Goal: Find specific page/section: Find specific page/section

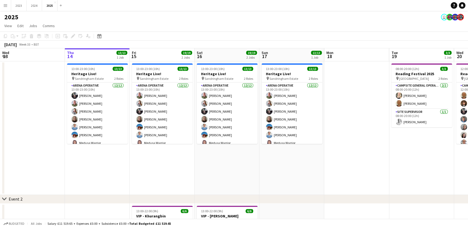
drag, startPoint x: 145, startPoint y: 160, endPoint x: 104, endPoint y: 160, distance: 40.7
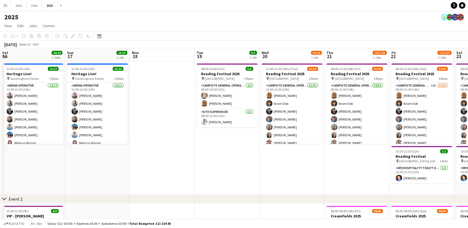
scroll to position [0, 185]
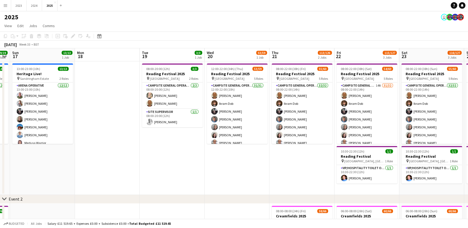
drag, startPoint x: 295, startPoint y: 172, endPoint x: 243, endPoint y: 181, distance: 53.1
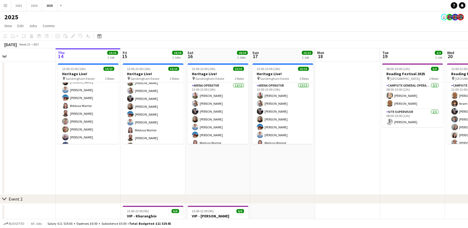
scroll to position [0, 167]
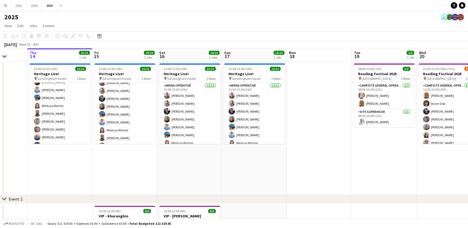
drag, startPoint x: 73, startPoint y: 158, endPoint x: 110, endPoint y: 159, distance: 36.7
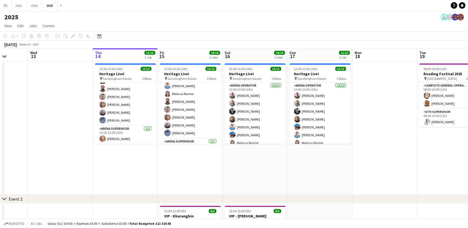
scroll to position [0, 168]
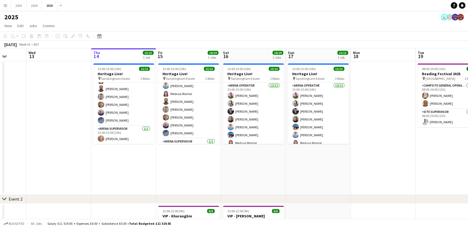
drag, startPoint x: 188, startPoint y: 163, endPoint x: 187, endPoint y: 166, distance: 2.9
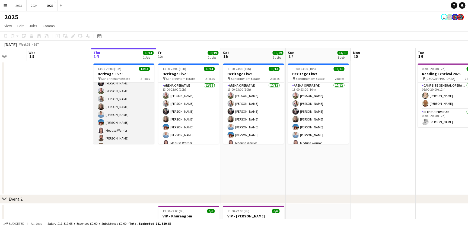
scroll to position [0, 0]
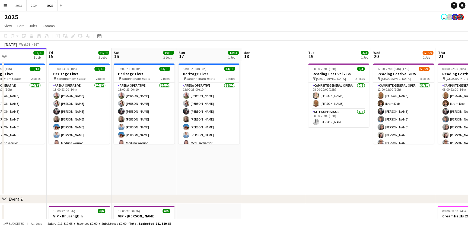
drag, startPoint x: 214, startPoint y: 173, endPoint x: 276, endPoint y: 175, distance: 61.9
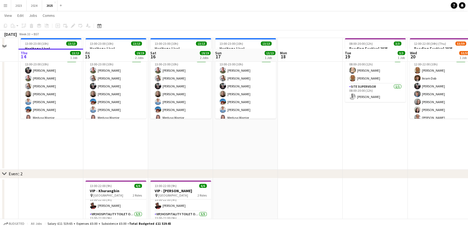
scroll to position [24, 0]
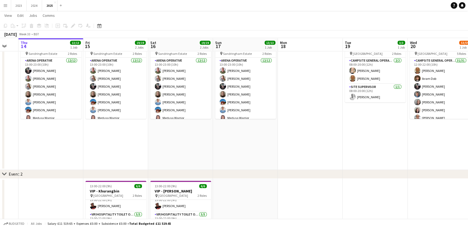
drag, startPoint x: 308, startPoint y: 149, endPoint x: 64, endPoint y: 149, distance: 244.1
click at [64, 149] on app-calendar-viewport "Tue 12 Wed 13 Thu 14 13/13 1 Job Fri 15 19/19 2 Jobs Sat 16 19/19 2 Jobs Sun 17…" at bounding box center [234, 218] width 468 height 443
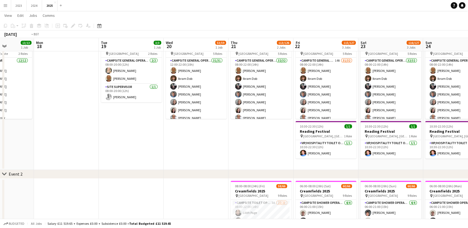
click at [89, 152] on app-calendar-viewport "Thu 14 13/13 1 Job Fri 15 19/19 2 Jobs Sat 16 19/19 2 Jobs Sun 17 13/13 1 Job M…" at bounding box center [234, 218] width 468 height 443
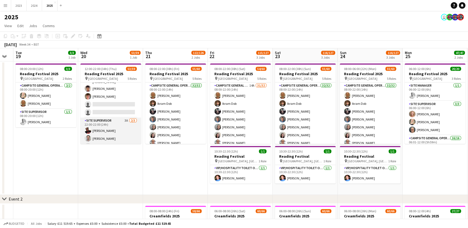
scroll to position [456, 0]
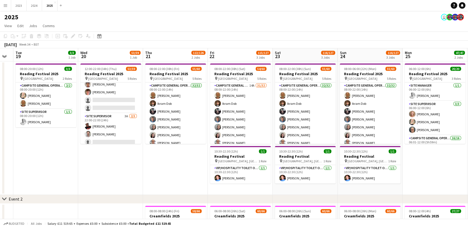
drag, startPoint x: 170, startPoint y: 169, endPoint x: 133, endPoint y: 168, distance: 36.9
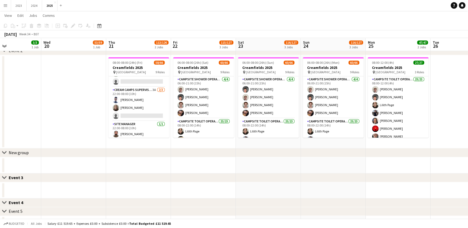
scroll to position [0, 234]
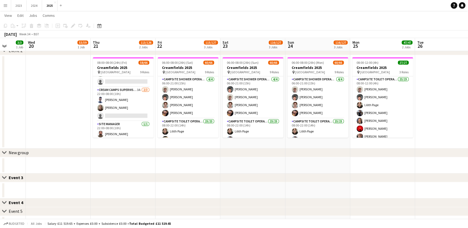
click at [182, 142] on app-calendar-viewport "Sat 16 19/19 2 Jobs Sun 17 13/13 1 Job Mon 18 Tue 19 3/3 1 Job Wed 20 53/59 1 J…" at bounding box center [234, 94] width 468 height 443
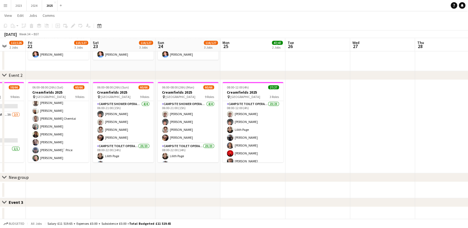
scroll to position [0, 168]
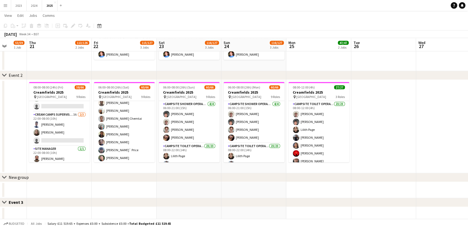
drag, startPoint x: 253, startPoint y: 167, endPoint x: 190, endPoint y: 166, distance: 63.5
click at [190, 166] on app-calendar-viewport "Mon 18 Tue 19 3/3 1 Job Wed 20 53/59 1 Job Thu 21 113/126 2 Jobs Fri 22 115/127…" at bounding box center [234, 119] width 468 height 443
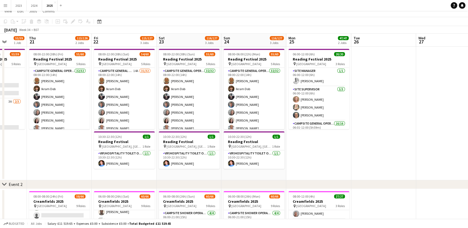
scroll to position [0, 0]
